Goal: Find specific fact: Find specific fact

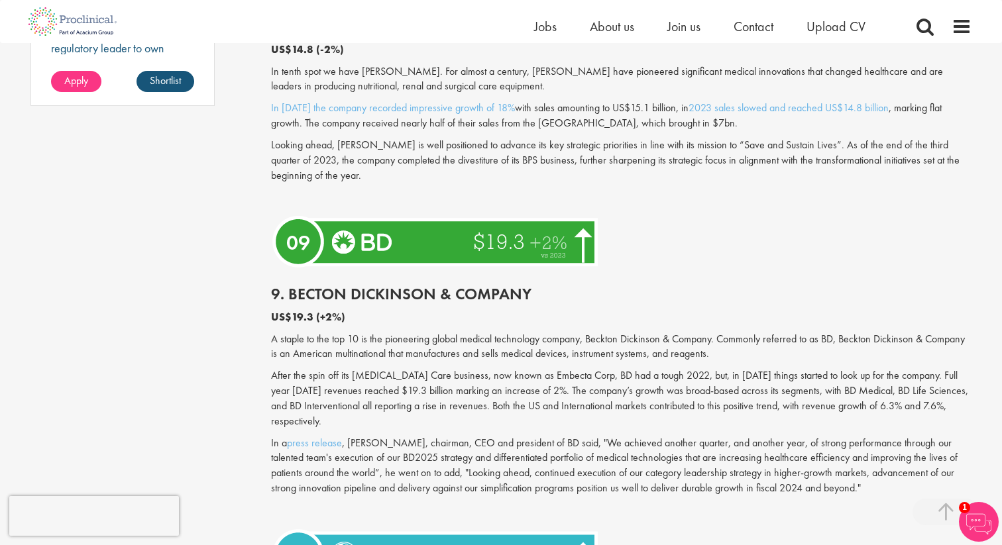
scroll to position [1171, 0]
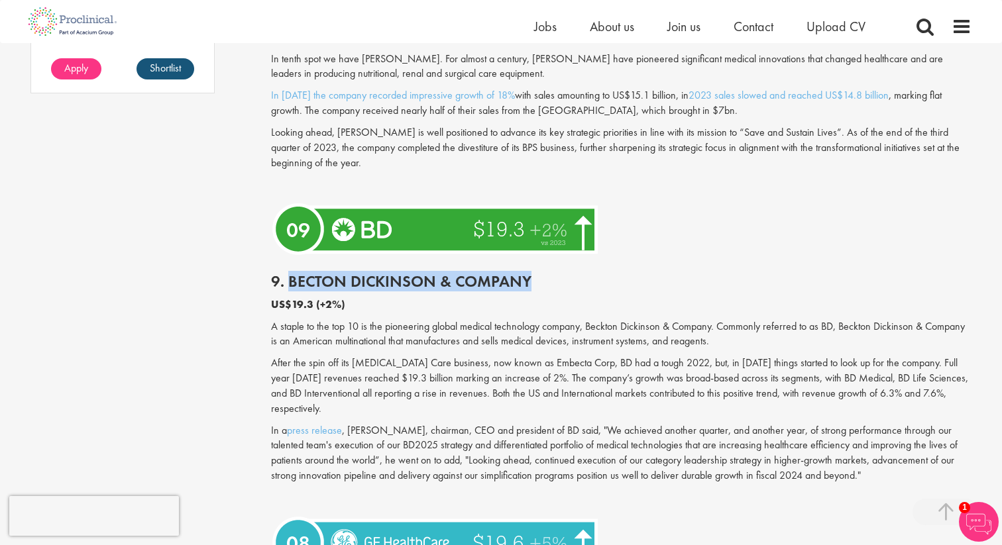
drag, startPoint x: 288, startPoint y: 282, endPoint x: 529, endPoint y: 286, distance: 240.6
click at [529, 286] on h2 "9. Becton Dickinson & Company" at bounding box center [621, 281] width 701 height 17
copy h2 "Becton Dickinson & Company"
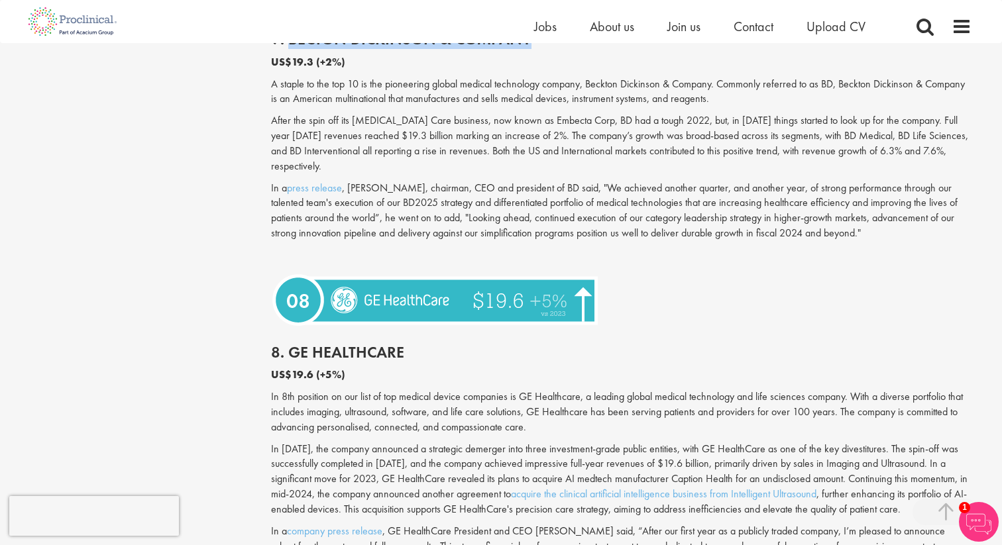
scroll to position [1486, 0]
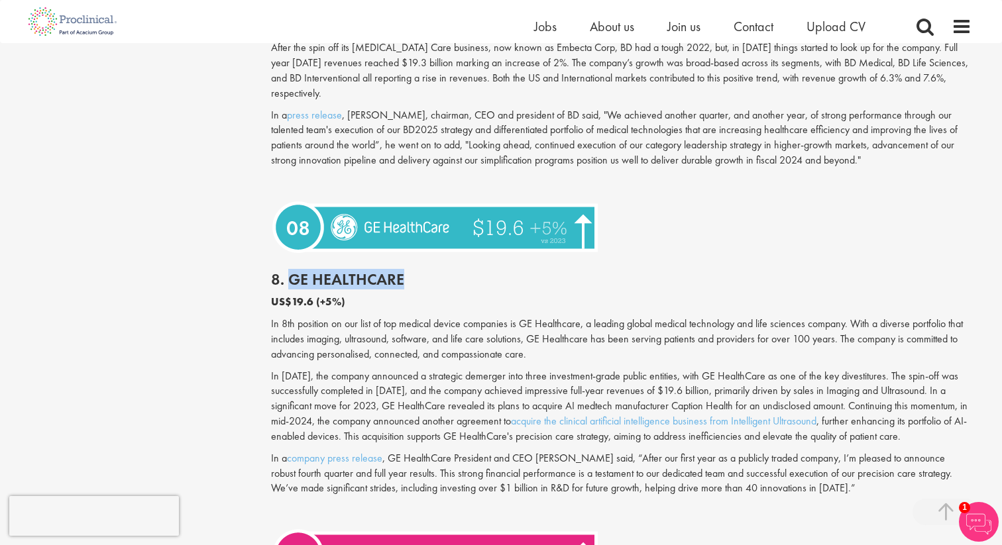
drag, startPoint x: 289, startPoint y: 261, endPoint x: 416, endPoint y: 260, distance: 127.2
click at [416, 271] on h2 "8. GE HealthCare" at bounding box center [621, 279] width 701 height 17
copy h2 "GE HealthCare"
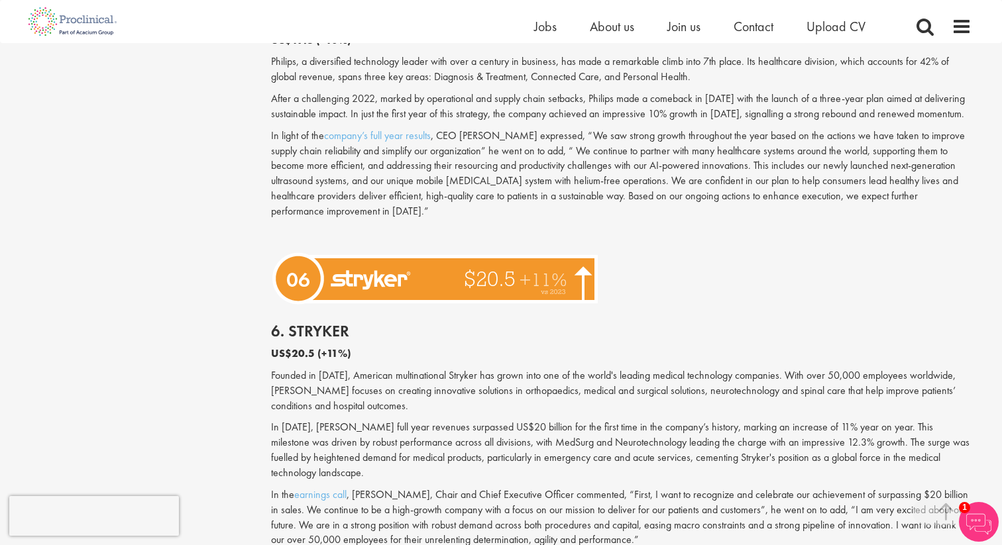
scroll to position [2079, 0]
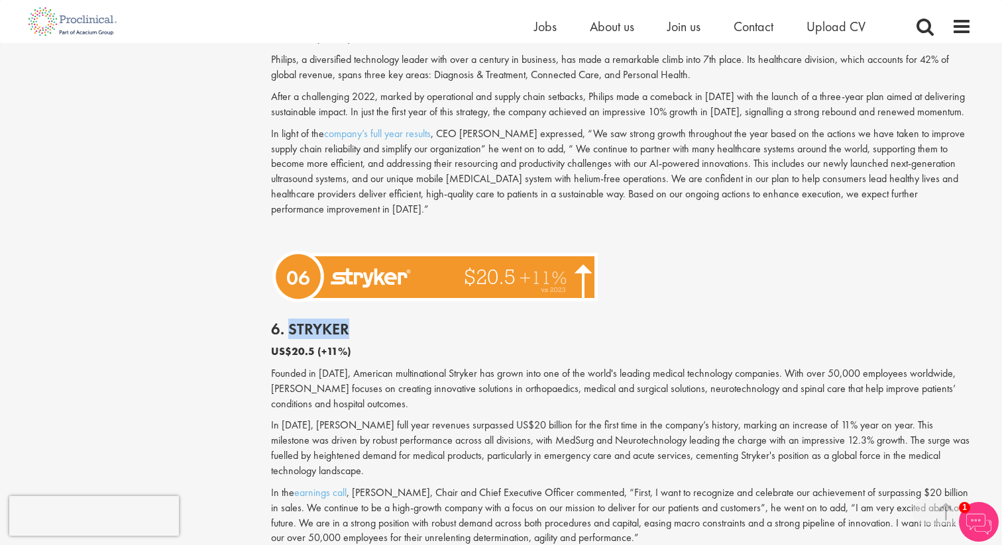
drag, startPoint x: 290, startPoint y: 314, endPoint x: 357, endPoint y: 312, distance: 67.0
click at [357, 321] on h2 "6. Stryker" at bounding box center [621, 329] width 701 height 17
copy h2 "Stryker"
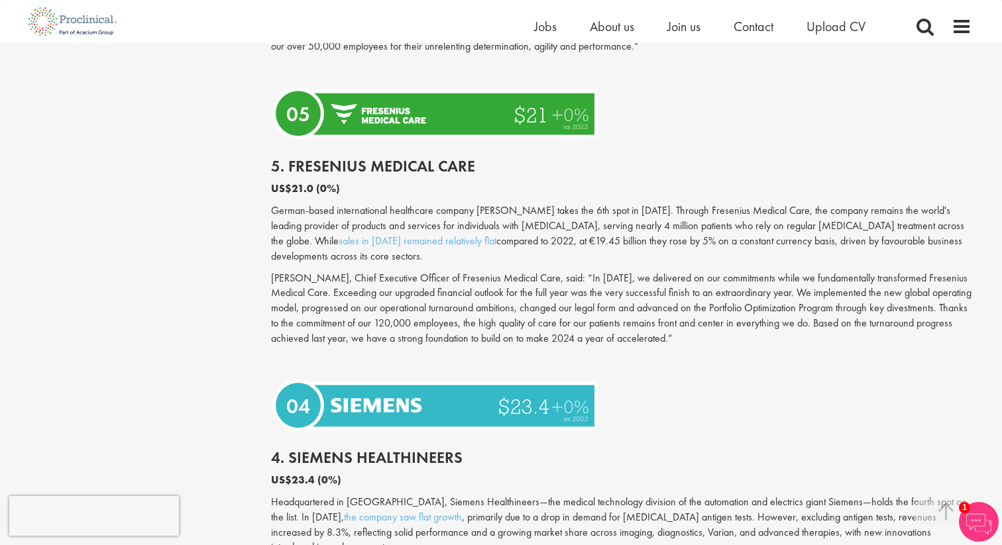
scroll to position [2509, 0]
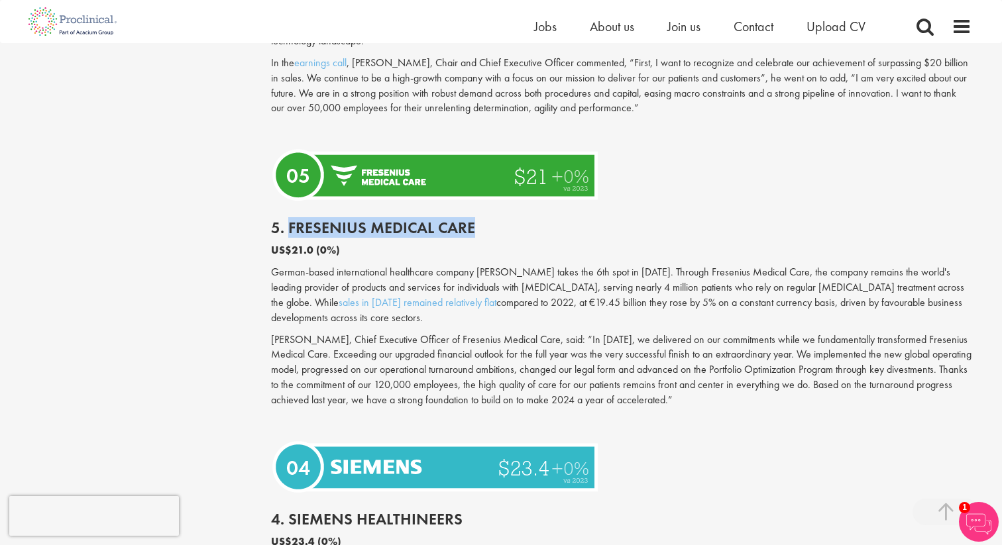
drag, startPoint x: 289, startPoint y: 195, endPoint x: 479, endPoint y: 194, distance: 190.2
click at [479, 219] on h2 "5. Fresenius Medical Care" at bounding box center [621, 227] width 701 height 17
copy h2 "Fresenius Medical Care"
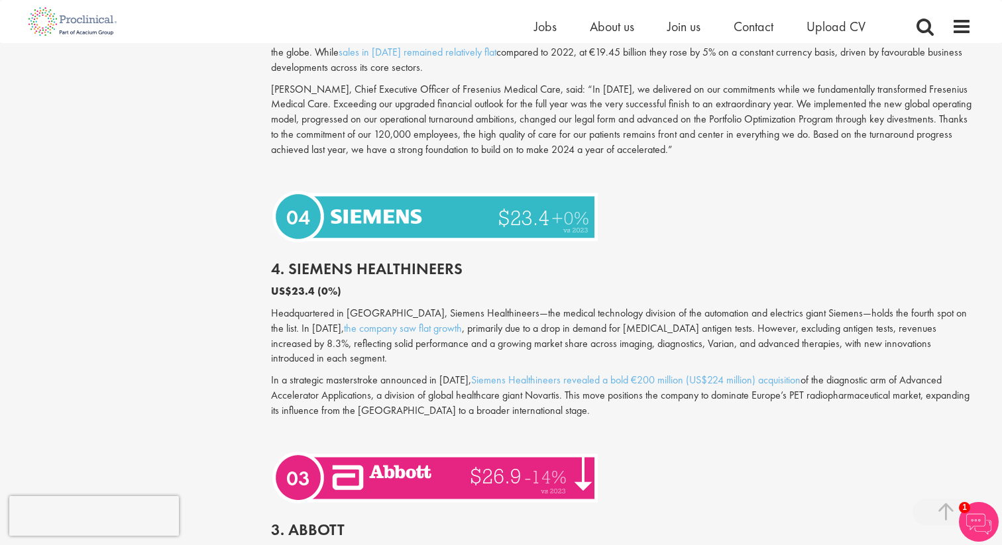
scroll to position [2816, 0]
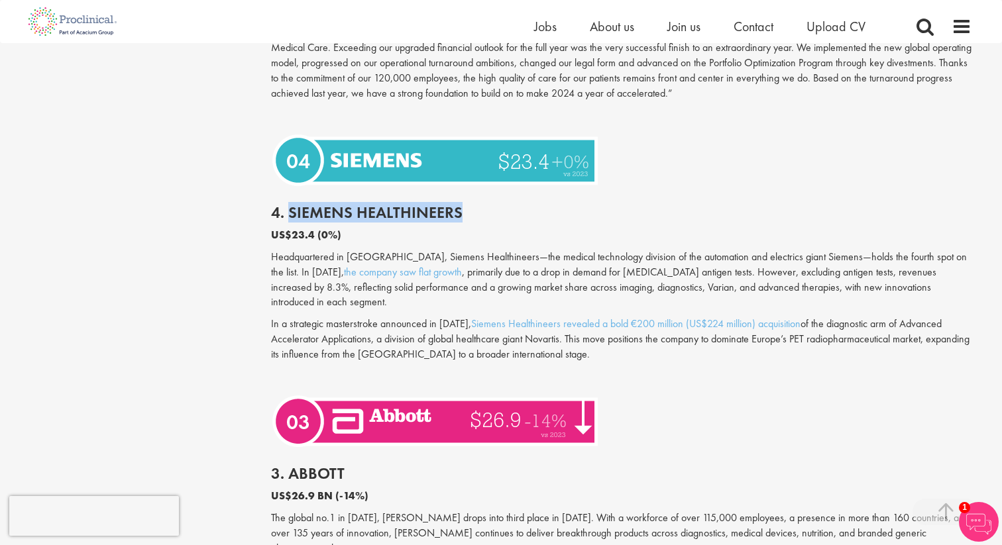
drag, startPoint x: 287, startPoint y: 182, endPoint x: 459, endPoint y: 179, distance: 171.7
click at [459, 204] on h2 "4. Siemens Healthineers" at bounding box center [621, 212] width 701 height 17
copy h2 "Siemens Healthineers"
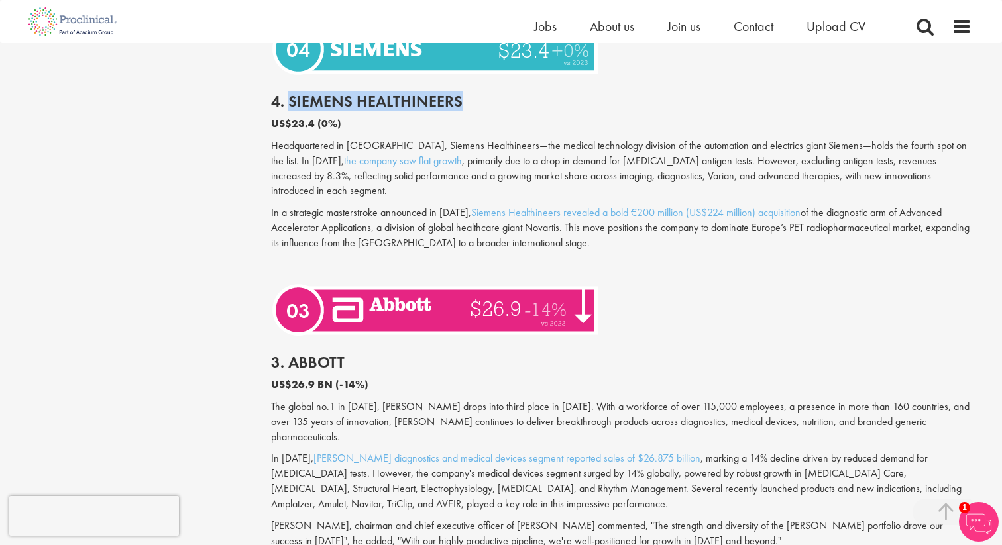
scroll to position [2939, 0]
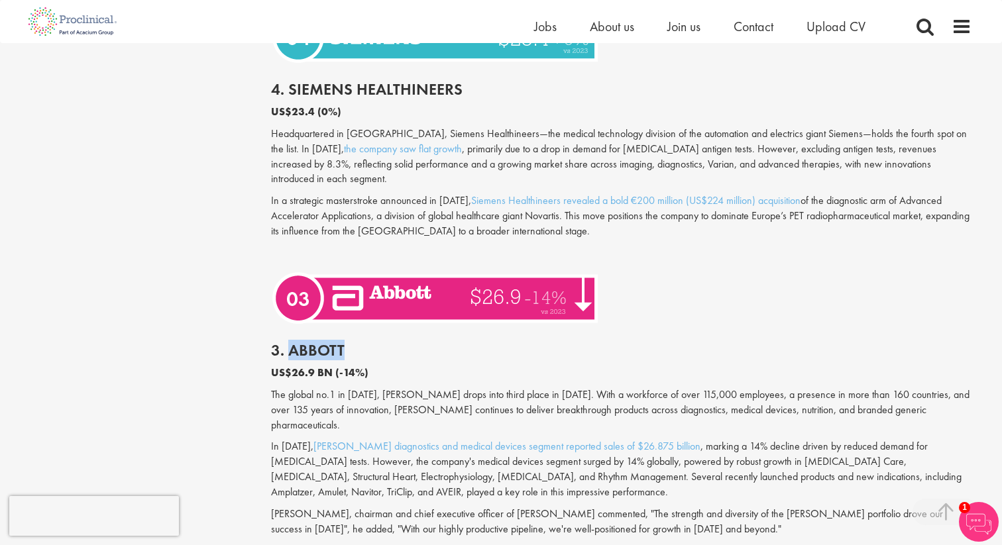
drag, startPoint x: 292, startPoint y: 304, endPoint x: 349, endPoint y: 304, distance: 57.7
click at [349, 342] on h2 "3. Abbott" at bounding box center [621, 350] width 701 height 17
copy h2 "[PERSON_NAME]"
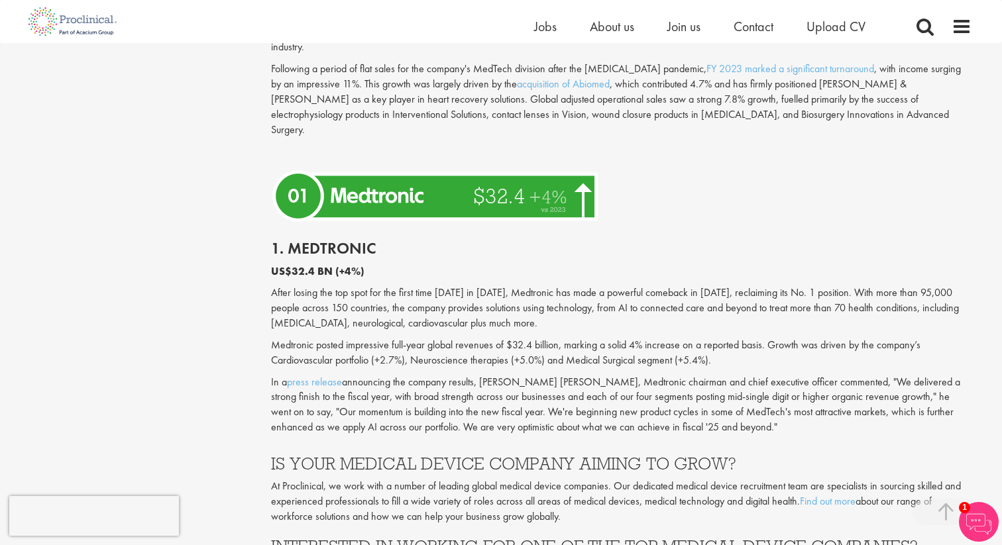
scroll to position [3616, 0]
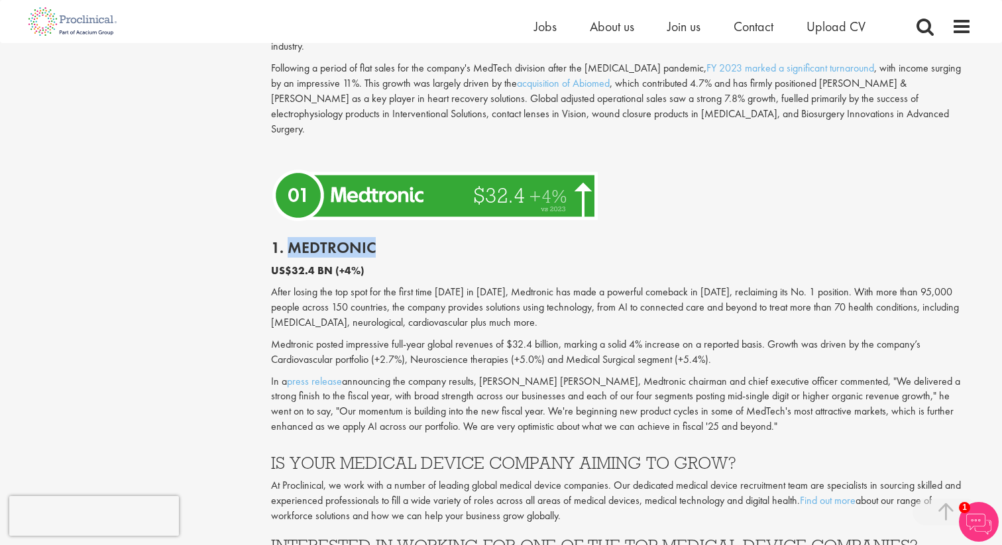
drag, startPoint x: 286, startPoint y: 156, endPoint x: 376, endPoint y: 157, distance: 89.5
click at [376, 239] on h2 "1. Medtronic" at bounding box center [621, 247] width 701 height 17
copy h2 "Medtronic"
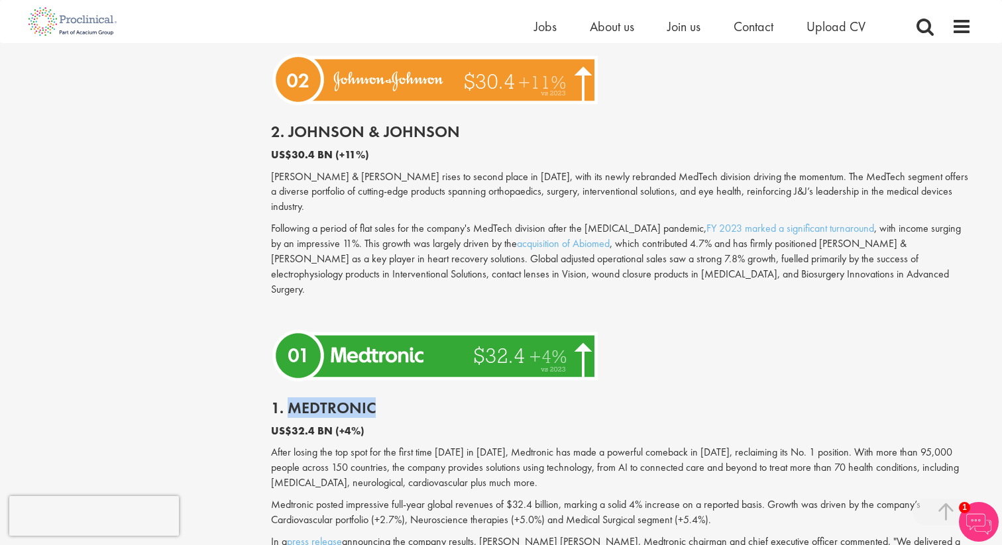
scroll to position [3315, 0]
